Goal: Navigation & Orientation: Go to known website

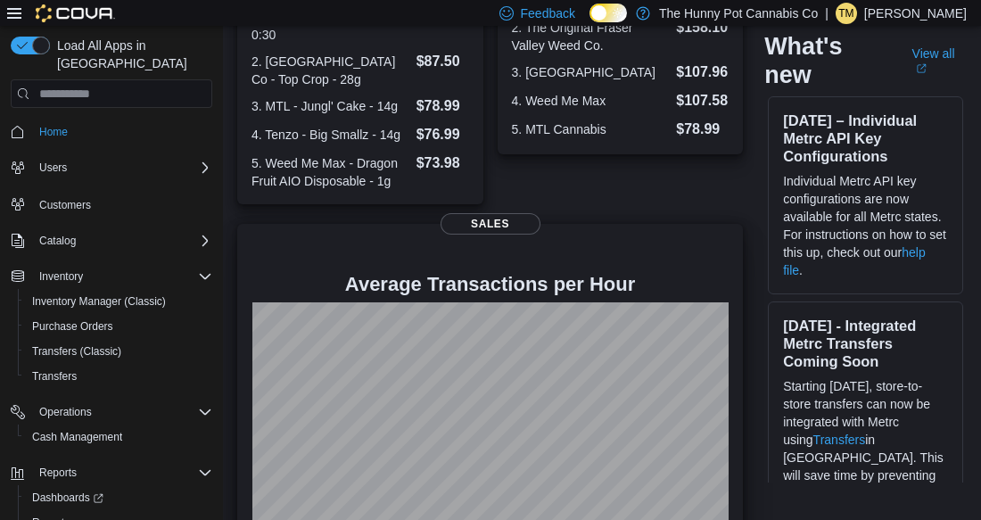
scroll to position [585, 0]
